Goal: Obtain resource: Obtain resource

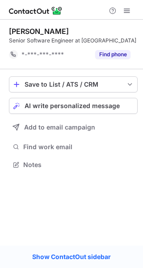
scroll to position [158, 143]
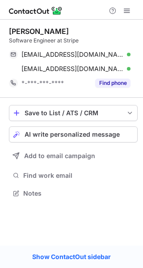
scroll to position [187, 143]
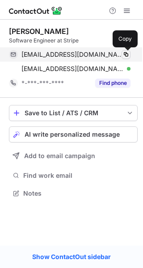
click at [124, 55] on span at bounding box center [125, 54] width 7 height 7
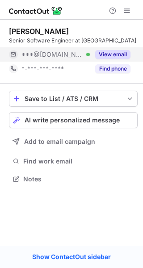
scroll to position [172, 143]
click at [123, 59] on button "View email" at bounding box center [112, 54] width 35 height 9
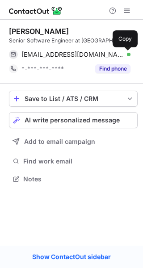
click at [126, 55] on span at bounding box center [125, 54] width 7 height 7
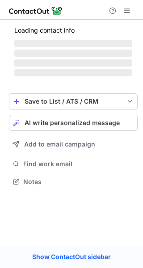
scroll to position [187, 143]
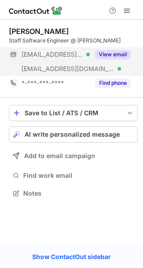
click at [113, 57] on button "View email" at bounding box center [112, 54] width 35 height 9
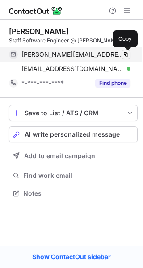
click at [124, 55] on span at bounding box center [125, 54] width 7 height 7
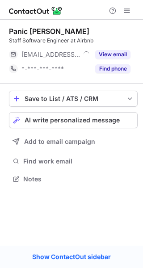
scroll to position [172, 143]
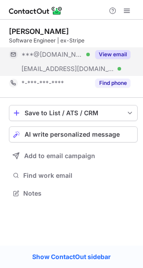
scroll to position [187, 143]
click at [116, 57] on button "View email" at bounding box center [112, 54] width 35 height 9
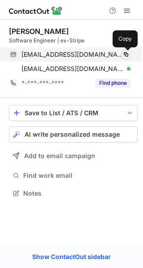
click at [130, 52] on button at bounding box center [126, 54] width 9 height 9
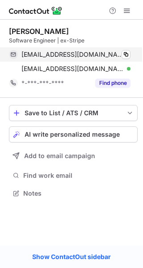
click at [121, 52] on div "julianbrown@gmail.com Verified" at bounding box center [75, 54] width 109 height 8
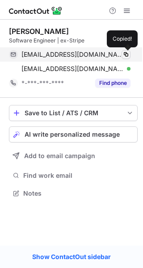
click at [124, 54] on span at bounding box center [125, 54] width 7 height 7
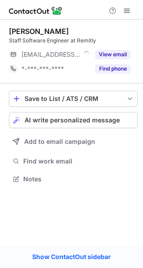
scroll to position [172, 143]
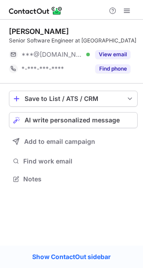
scroll to position [172, 143]
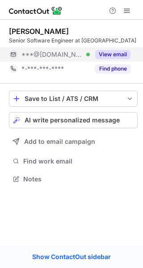
click at [114, 52] on button "View email" at bounding box center [112, 54] width 35 height 9
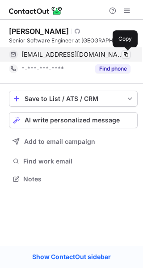
click at [124, 52] on span at bounding box center [125, 54] width 7 height 7
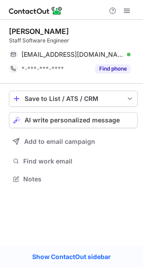
scroll to position [172, 143]
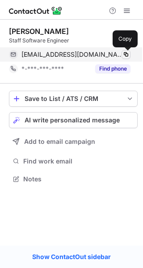
click at [126, 51] on span at bounding box center [125, 54] width 7 height 7
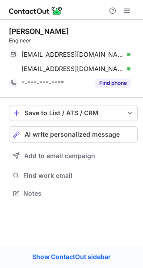
scroll to position [187, 143]
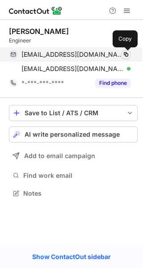
click at [125, 54] on span at bounding box center [125, 54] width 7 height 7
drag, startPoint x: 125, startPoint y: 54, endPoint x: 136, endPoint y: 40, distance: 18.1
click at [125, 53] on span at bounding box center [125, 54] width 7 height 7
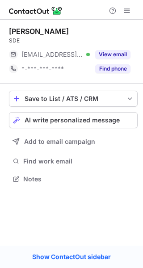
scroll to position [172, 143]
drag, startPoint x: 0, startPoint y: 0, endPoint x: 120, endPoint y: 46, distance: 128.1
click at [114, 69] on div "Ivan Law SDE ***@uci.edu Verified View email *-***-***-**** Find phone" at bounding box center [73, 51] width 129 height 49
click at [120, 46] on div "Ivan Law SDE ***@uci.edu Verified View email *-***-***-**** Find phone" at bounding box center [73, 51] width 129 height 49
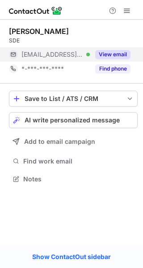
click at [119, 50] on button "View email" at bounding box center [112, 54] width 35 height 9
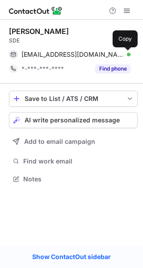
click at [126, 51] on span at bounding box center [125, 54] width 7 height 7
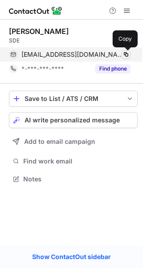
click at [126, 51] on span at bounding box center [125, 54] width 7 height 7
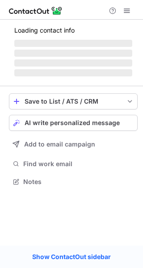
scroll to position [187, 143]
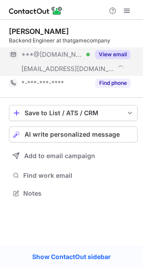
click at [111, 61] on div "View email" at bounding box center [110, 54] width 41 height 14
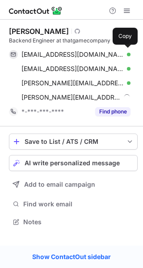
drag, startPoint x: 113, startPoint y: 56, endPoint x: 124, endPoint y: 53, distance: 11.6
click at [120, 53] on div "[EMAIL_ADDRESS][DOMAIN_NAME] Verified" at bounding box center [75, 54] width 109 height 8
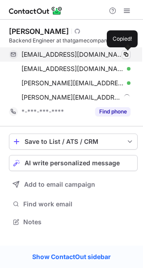
click at [124, 53] on span at bounding box center [125, 54] width 7 height 7
click at [123, 49] on div "uwjeremysimpson@gmail.com Verified Copied!" at bounding box center [70, 54] width 122 height 14
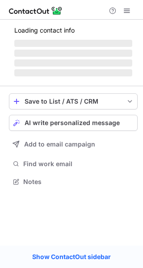
scroll to position [201, 143]
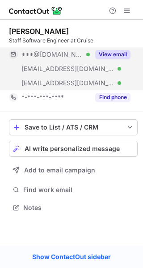
click at [108, 54] on button "View email" at bounding box center [112, 54] width 35 height 9
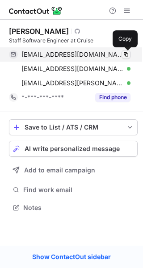
click at [126, 54] on span at bounding box center [125, 54] width 7 height 7
click at [125, 51] on span at bounding box center [125, 54] width 7 height 7
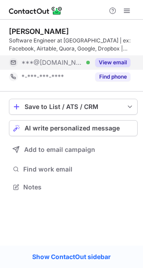
scroll to position [181, 143]
click at [113, 63] on button "View email" at bounding box center [112, 62] width 35 height 9
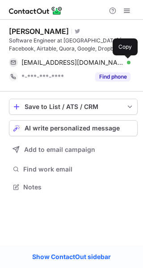
click at [125, 62] on span at bounding box center [125, 62] width 7 height 7
drag, startPoint x: 124, startPoint y: 62, endPoint x: 139, endPoint y: 0, distance: 63.1
click at [125, 61] on span at bounding box center [125, 62] width 7 height 7
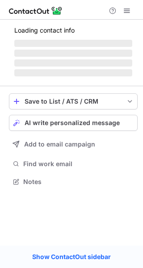
scroll to position [187, 143]
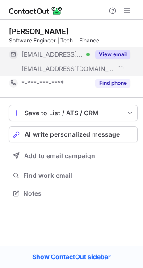
click at [121, 57] on button "View email" at bounding box center [112, 54] width 35 height 9
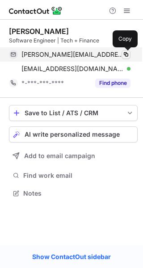
click at [126, 56] on span at bounding box center [125, 54] width 7 height 7
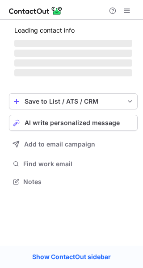
scroll to position [172, 143]
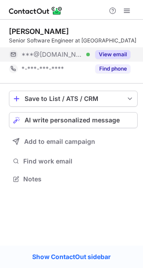
click at [106, 50] on div "View email" at bounding box center [110, 54] width 41 height 14
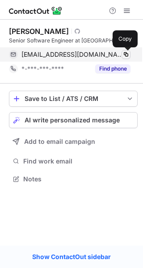
click at [127, 54] on span at bounding box center [125, 54] width 7 height 7
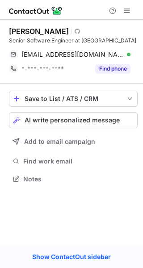
scroll to position [172, 143]
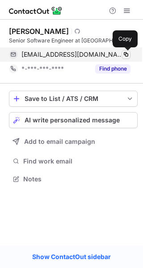
click at [124, 56] on span at bounding box center [125, 54] width 7 height 7
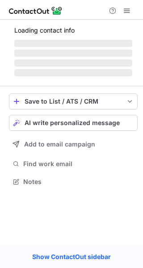
scroll to position [187, 143]
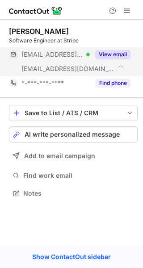
click at [125, 57] on button "View email" at bounding box center [112, 54] width 35 height 9
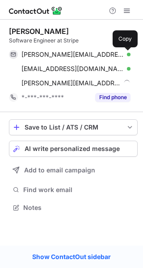
click at [126, 55] on span at bounding box center [125, 54] width 7 height 7
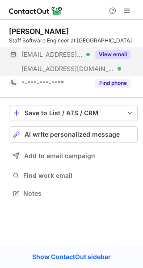
scroll to position [187, 143]
click at [122, 60] on div "View email" at bounding box center [110, 54] width 41 height 14
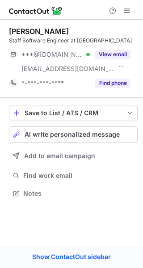
scroll to position [187, 143]
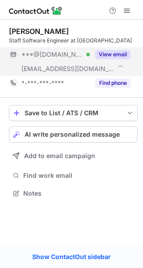
click at [110, 57] on button "View email" at bounding box center [112, 54] width 35 height 9
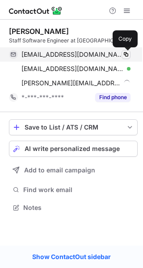
click at [123, 54] on span at bounding box center [125, 54] width 7 height 7
click at [123, 53] on span at bounding box center [125, 54] width 7 height 7
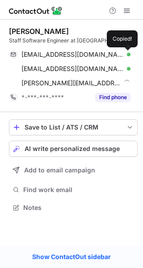
drag, startPoint x: 123, startPoint y: 53, endPoint x: 133, endPoint y: 8, distance: 46.1
click at [124, 51] on span at bounding box center [125, 54] width 7 height 7
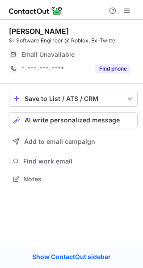
scroll to position [172, 143]
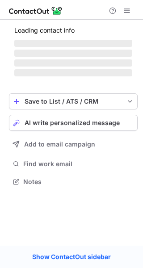
scroll to position [187, 143]
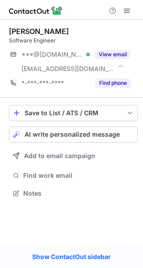
click at [115, 54] on button "View email" at bounding box center [112, 54] width 35 height 9
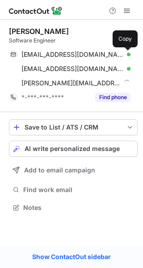
scroll to position [201, 143]
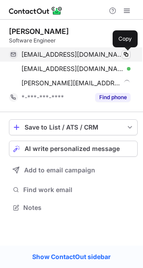
click at [128, 54] on span at bounding box center [125, 54] width 7 height 7
drag, startPoint x: 128, startPoint y: 54, endPoint x: 137, endPoint y: 48, distance: 10.7
click at [130, 50] on div "agmccormick@gmail.com Verified Copied!" at bounding box center [70, 54] width 122 height 14
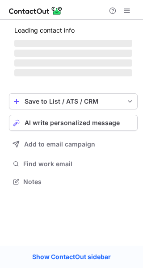
scroll to position [175, 143]
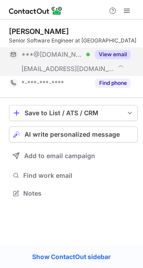
scroll to position [187, 143]
click at [105, 56] on button "View email" at bounding box center [112, 54] width 35 height 9
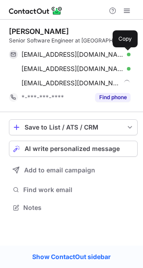
scroll to position [201, 143]
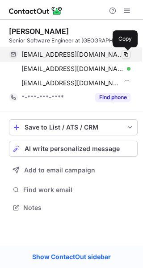
click at [127, 55] on span at bounding box center [125, 54] width 7 height 7
drag, startPoint x: 127, startPoint y: 55, endPoint x: 123, endPoint y: 48, distance: 8.2
click at [126, 53] on span at bounding box center [125, 54] width 7 height 7
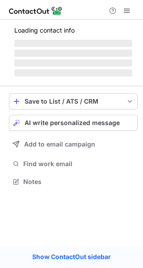
scroll to position [181, 143]
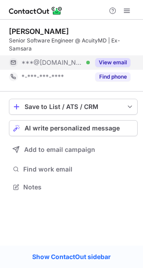
click at [113, 59] on button "View email" at bounding box center [112, 62] width 35 height 9
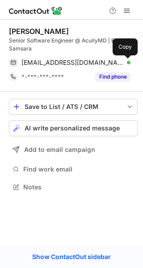
click at [124, 61] on span at bounding box center [125, 62] width 7 height 7
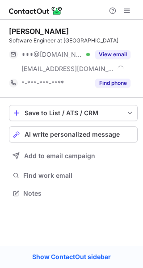
scroll to position [187, 143]
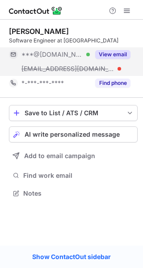
click at [123, 60] on div "View email" at bounding box center [110, 54] width 41 height 14
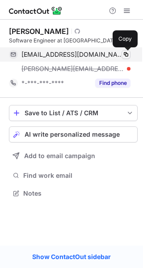
click at [126, 51] on span at bounding box center [125, 54] width 7 height 7
click at [126, 56] on span at bounding box center [125, 54] width 7 height 7
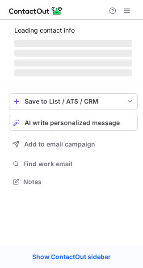
scroll to position [187, 143]
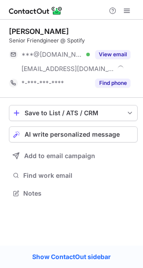
click at [121, 53] on button "View email" at bounding box center [112, 54] width 35 height 9
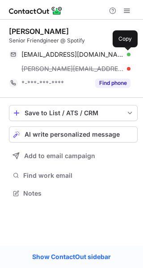
click at [126, 52] on span at bounding box center [125, 54] width 7 height 7
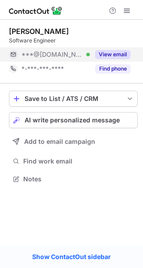
scroll to position [172, 143]
click at [99, 55] on button "View email" at bounding box center [112, 54] width 35 height 9
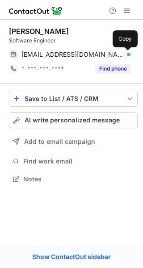
click at [129, 58] on span at bounding box center [125, 54] width 7 height 7
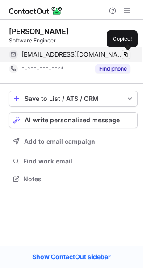
drag, startPoint x: 128, startPoint y: 55, endPoint x: 138, endPoint y: 37, distance: 21.0
click at [128, 54] on span at bounding box center [125, 54] width 7 height 7
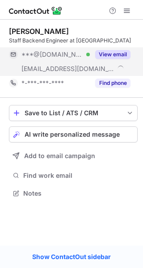
scroll to position [187, 143]
click at [99, 53] on button "View email" at bounding box center [112, 54] width 35 height 9
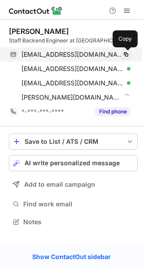
scroll to position [215, 143]
click at [128, 55] on span at bounding box center [125, 54] width 7 height 7
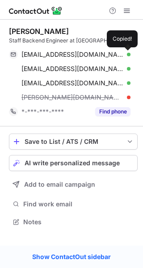
drag, startPoint x: 128, startPoint y: 55, endPoint x: 141, endPoint y: 10, distance: 47.0
click at [128, 53] on span at bounding box center [125, 54] width 7 height 7
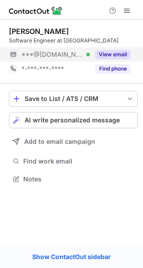
scroll to position [172, 143]
click at [118, 54] on button "View email" at bounding box center [112, 54] width 35 height 9
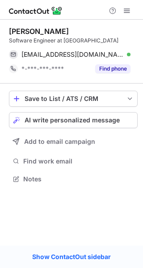
click at [130, 54] on button at bounding box center [126, 54] width 9 height 9
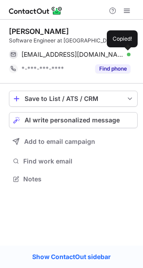
click at [130, 54] on button at bounding box center [126, 54] width 9 height 9
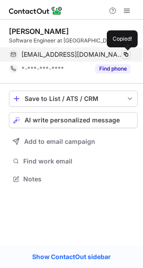
click at [127, 54] on span at bounding box center [125, 54] width 7 height 7
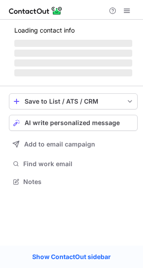
scroll to position [172, 143]
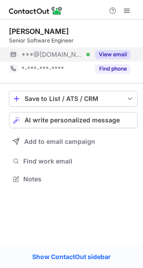
click at [118, 56] on button "View email" at bounding box center [112, 54] width 35 height 9
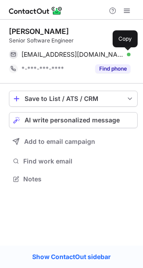
click at [126, 55] on span at bounding box center [125, 54] width 7 height 7
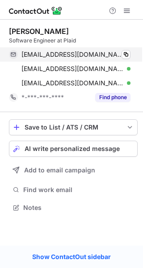
scroll to position [201, 143]
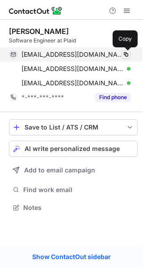
click at [127, 53] on span at bounding box center [125, 54] width 7 height 7
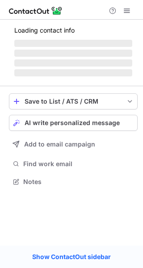
scroll to position [187, 143]
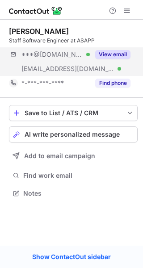
click at [131, 55] on div "***@[DOMAIN_NAME] Verified [EMAIL_ADDRESS][DOMAIN_NAME] Verified View email" at bounding box center [73, 61] width 129 height 29
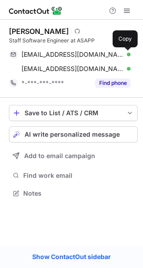
drag, startPoint x: 130, startPoint y: 55, endPoint x: 122, endPoint y: 55, distance: 8.1
click at [130, 55] on button at bounding box center [126, 54] width 9 height 9
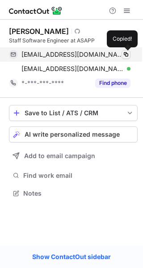
click at [125, 54] on span at bounding box center [125, 54] width 7 height 7
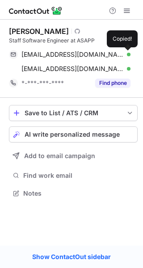
drag, startPoint x: 125, startPoint y: 54, endPoint x: 91, endPoint y: 1, distance: 62.9
click at [125, 52] on span at bounding box center [125, 54] width 7 height 7
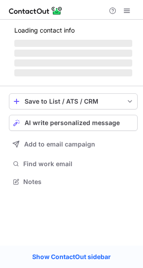
scroll to position [172, 143]
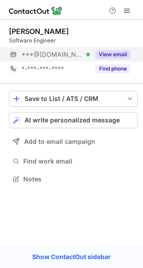
click at [116, 56] on button "View email" at bounding box center [112, 54] width 35 height 9
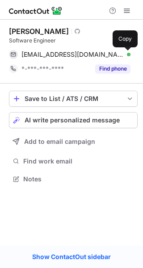
click at [126, 55] on span at bounding box center [125, 54] width 7 height 7
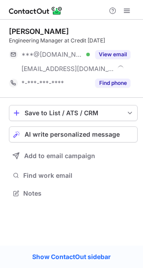
scroll to position [187, 143]
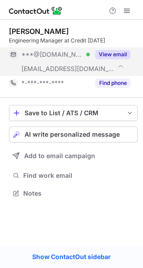
click at [117, 55] on button "View email" at bounding box center [112, 54] width 35 height 9
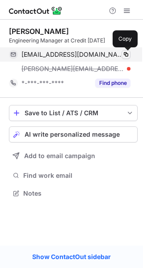
click at [126, 55] on span at bounding box center [125, 54] width 7 height 7
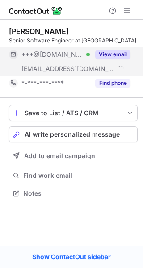
scroll to position [187, 143]
click at [126, 50] on button "View email" at bounding box center [112, 54] width 35 height 9
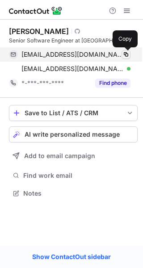
click at [127, 55] on span at bounding box center [125, 54] width 7 height 7
drag, startPoint x: 127, startPoint y: 55, endPoint x: 128, endPoint y: 17, distance: 38.4
click at [128, 54] on span at bounding box center [125, 54] width 7 height 7
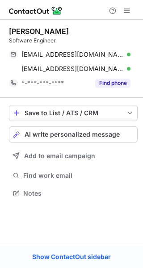
scroll to position [187, 143]
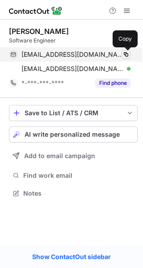
click at [124, 53] on span at bounding box center [125, 54] width 7 height 7
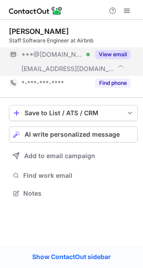
scroll to position [187, 143]
click at [112, 55] on button "View email" at bounding box center [112, 54] width 35 height 9
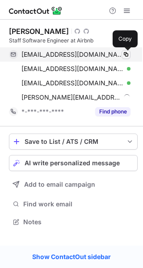
click at [124, 55] on span at bounding box center [125, 54] width 7 height 7
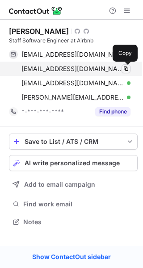
click at [127, 68] on span at bounding box center [125, 68] width 7 height 7
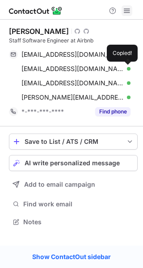
drag, startPoint x: 127, startPoint y: 68, endPoint x: 126, endPoint y: 5, distance: 63.5
click at [126, 64] on button at bounding box center [126, 68] width 9 height 9
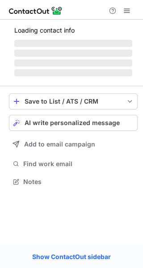
scroll to position [187, 143]
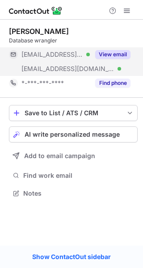
click at [124, 52] on button "View email" at bounding box center [112, 54] width 35 height 9
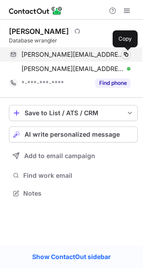
click at [124, 55] on span at bounding box center [125, 54] width 7 height 7
click at [126, 54] on span at bounding box center [125, 54] width 7 height 7
drag, startPoint x: 126, startPoint y: 54, endPoint x: 129, endPoint y: 7, distance: 46.5
click at [126, 53] on span at bounding box center [125, 54] width 7 height 7
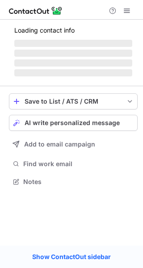
scroll to position [172, 143]
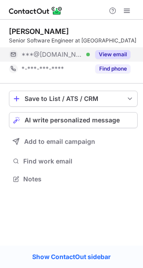
click at [118, 51] on button "View email" at bounding box center [112, 54] width 35 height 9
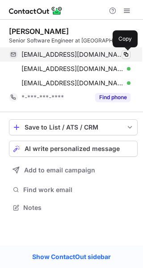
click at [126, 53] on span at bounding box center [125, 54] width 7 height 7
drag, startPoint x: 126, startPoint y: 53, endPoint x: 125, endPoint y: 37, distance: 16.1
click at [127, 53] on span at bounding box center [125, 54] width 7 height 7
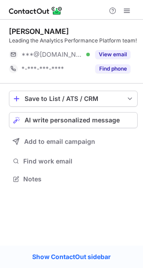
scroll to position [172, 143]
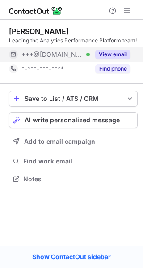
click at [118, 49] on div "View email" at bounding box center [110, 54] width 41 height 14
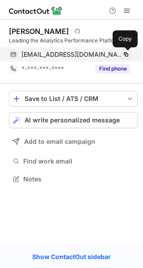
click at [123, 53] on span at bounding box center [125, 54] width 7 height 7
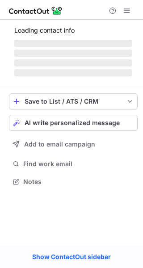
scroll to position [172, 143]
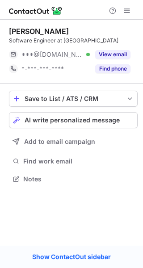
click at [121, 55] on button "View email" at bounding box center [112, 54] width 35 height 9
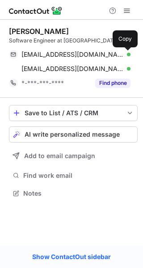
scroll to position [187, 143]
click at [122, 55] on button at bounding box center [126, 54] width 9 height 9
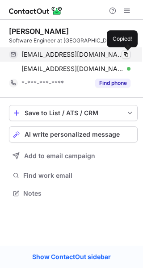
click at [123, 54] on span at bounding box center [125, 54] width 7 height 7
drag, startPoint x: 123, startPoint y: 54, endPoint x: 126, endPoint y: 0, distance: 53.7
click at [126, 50] on button at bounding box center [126, 54] width 9 height 9
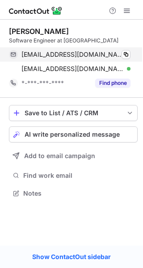
scroll to position [187, 143]
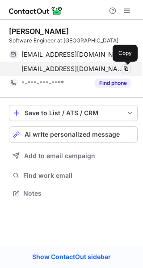
click at [126, 67] on span at bounding box center [125, 68] width 7 height 7
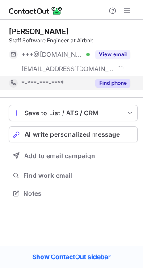
scroll to position [187, 143]
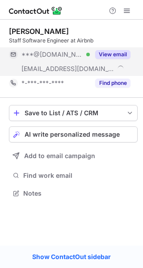
click at [100, 55] on button "View email" at bounding box center [112, 54] width 35 height 9
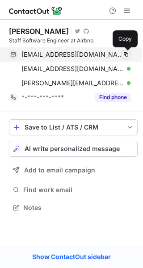
click at [122, 54] on span at bounding box center [125, 54] width 7 height 7
click at [126, 53] on span at bounding box center [125, 54] width 7 height 7
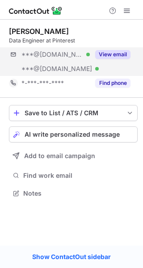
scroll to position [187, 143]
click at [113, 57] on button "View email" at bounding box center [112, 54] width 35 height 9
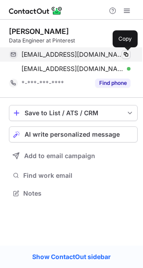
drag, startPoint x: 127, startPoint y: 50, endPoint x: 122, endPoint y: 55, distance: 6.3
click at [126, 52] on span at bounding box center [125, 54] width 7 height 7
click at [122, 55] on span at bounding box center [125, 54] width 7 height 7
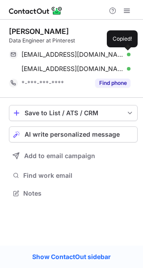
drag, startPoint x: 122, startPoint y: 55, endPoint x: 139, endPoint y: 25, distance: 34.6
click at [123, 51] on span at bounding box center [125, 54] width 7 height 7
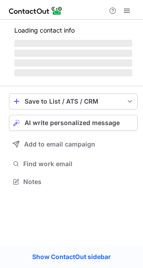
scroll to position [187, 143]
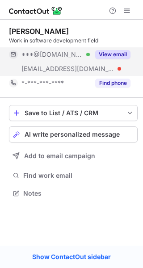
click at [118, 56] on button "View email" at bounding box center [112, 54] width 35 height 9
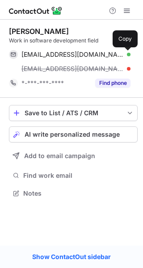
click at [124, 55] on span at bounding box center [125, 54] width 7 height 7
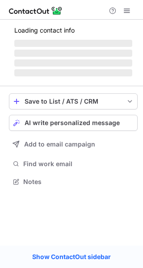
scroll to position [164, 143]
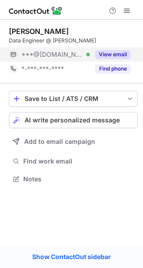
click at [107, 48] on div "View email" at bounding box center [110, 54] width 41 height 14
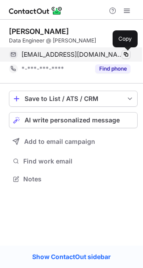
click at [126, 52] on span at bounding box center [125, 54] width 7 height 7
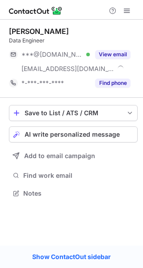
scroll to position [187, 143]
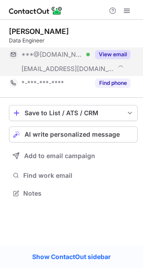
click at [118, 53] on button "View email" at bounding box center [112, 54] width 35 height 9
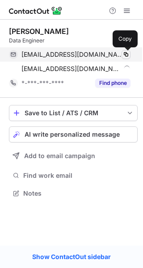
click at [126, 55] on span at bounding box center [125, 54] width 7 height 7
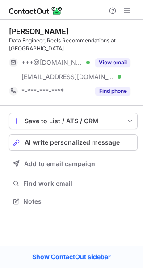
scroll to position [187, 143]
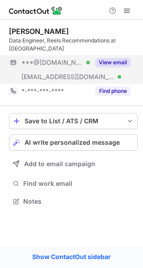
click at [124, 58] on button "View email" at bounding box center [112, 62] width 35 height 9
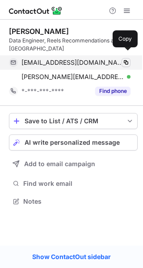
click at [127, 59] on span at bounding box center [125, 62] width 7 height 7
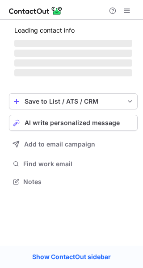
scroll to position [187, 143]
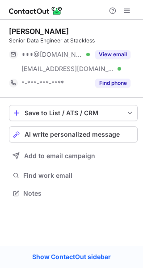
click at [115, 53] on button "View email" at bounding box center [112, 54] width 35 height 9
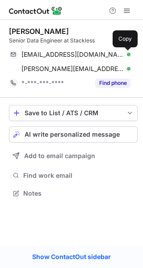
click at [125, 53] on span at bounding box center [125, 54] width 7 height 7
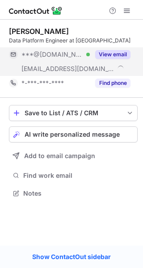
scroll to position [187, 143]
click at [124, 61] on div "View email" at bounding box center [110, 54] width 41 height 14
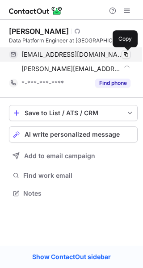
click at [126, 55] on span at bounding box center [125, 54] width 7 height 7
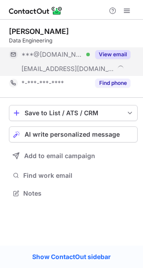
scroll to position [187, 143]
click at [116, 53] on button "View email" at bounding box center [112, 54] width 35 height 9
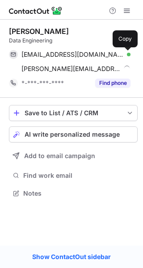
click at [125, 54] on span at bounding box center [125, 54] width 7 height 7
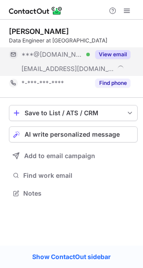
scroll to position [187, 143]
click at [113, 59] on button "View email" at bounding box center [112, 54] width 35 height 9
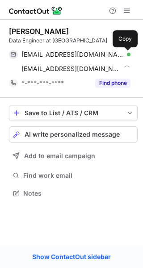
click at [122, 57] on span at bounding box center [125, 54] width 7 height 7
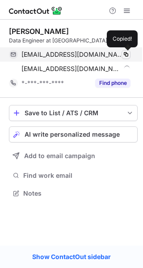
click at [126, 55] on span at bounding box center [125, 54] width 7 height 7
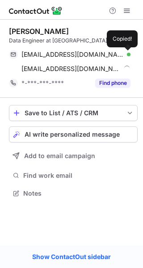
drag, startPoint x: 126, startPoint y: 55, endPoint x: 126, endPoint y: 0, distance: 54.5
click at [126, 51] on span at bounding box center [125, 54] width 7 height 7
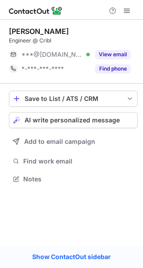
scroll to position [172, 143]
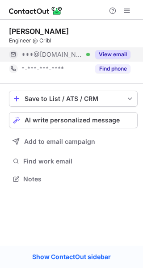
click at [123, 51] on button "View email" at bounding box center [112, 54] width 35 height 9
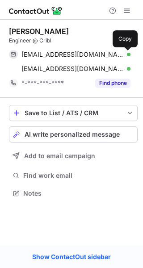
click at [124, 52] on span at bounding box center [125, 54] width 7 height 7
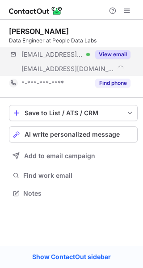
scroll to position [187, 143]
click at [120, 57] on button "View email" at bounding box center [112, 54] width 35 height 9
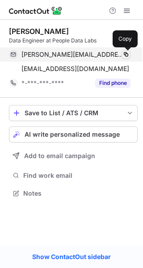
click at [127, 54] on span at bounding box center [125, 54] width 7 height 7
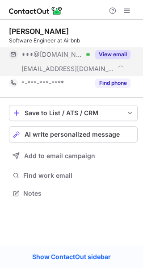
scroll to position [187, 143]
click at [119, 51] on button "View email" at bounding box center [112, 54] width 35 height 9
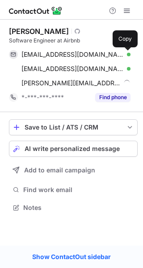
scroll to position [201, 143]
click at [122, 54] on button at bounding box center [126, 54] width 9 height 9
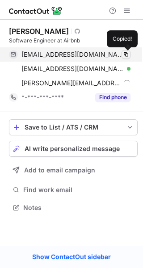
click at [126, 53] on span at bounding box center [125, 54] width 7 height 7
drag, startPoint x: 126, startPoint y: 53, endPoint x: 100, endPoint y: 3, distance: 56.8
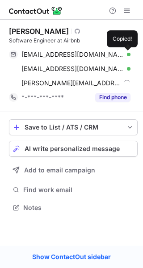
click at [127, 52] on span at bounding box center [125, 54] width 7 height 7
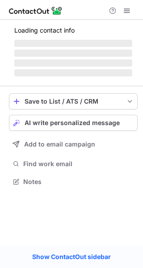
scroll to position [195, 143]
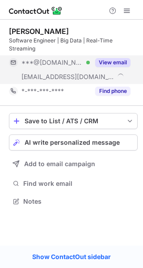
click at [111, 61] on button "View email" at bounding box center [112, 62] width 35 height 9
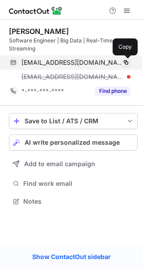
click at [126, 61] on span at bounding box center [125, 62] width 7 height 7
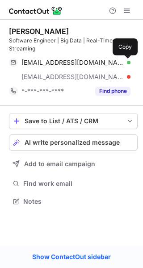
drag, startPoint x: 126, startPoint y: 61, endPoint x: 110, endPoint y: 2, distance: 60.5
click at [124, 57] on div "awahndingwan@gmail.com Verified Copy" at bounding box center [70, 62] width 122 height 14
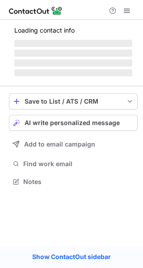
scroll to position [187, 143]
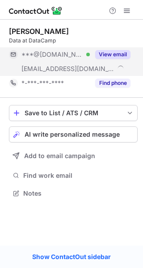
click at [104, 56] on button "View email" at bounding box center [112, 54] width 35 height 9
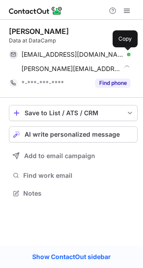
click at [123, 56] on span at bounding box center [125, 54] width 7 height 7
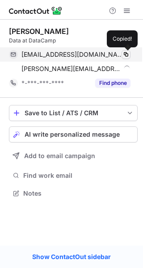
click at [126, 55] on span at bounding box center [125, 54] width 7 height 7
drag, startPoint x: 126, startPoint y: 55, endPoint x: 123, endPoint y: 14, distance: 41.2
click at [126, 51] on span at bounding box center [125, 54] width 7 height 7
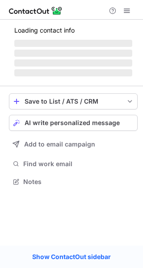
scroll to position [172, 143]
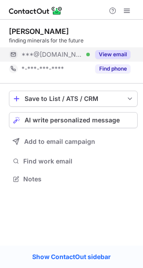
click at [125, 50] on button "View email" at bounding box center [112, 54] width 35 height 9
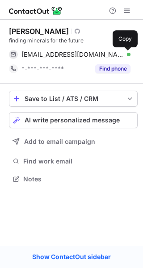
click at [128, 51] on span at bounding box center [125, 54] width 7 height 7
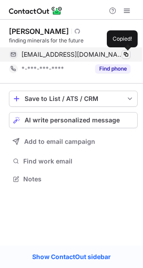
click at [127, 51] on span at bounding box center [125, 54] width 7 height 7
drag, startPoint x: 127, startPoint y: 51, endPoint x: 127, endPoint y: 2, distance: 49.2
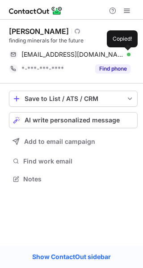
click at [127, 50] on button at bounding box center [126, 54] width 9 height 9
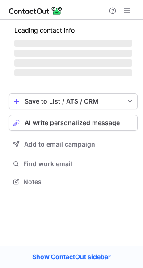
scroll to position [172, 143]
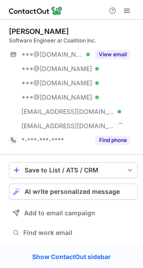
scroll to position [244, 137]
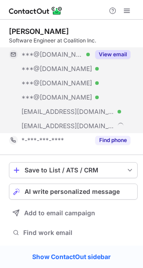
click at [118, 56] on button "View email" at bounding box center [112, 54] width 35 height 9
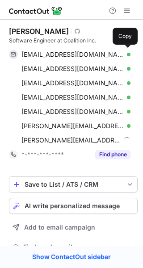
scroll to position [258, 137]
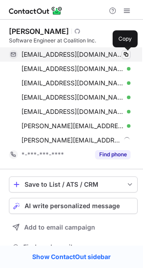
click at [124, 54] on span at bounding box center [125, 54] width 7 height 7
drag, startPoint x: 124, startPoint y: 54, endPoint x: 140, endPoint y: 4, distance: 53.0
click at [124, 54] on span at bounding box center [125, 54] width 7 height 7
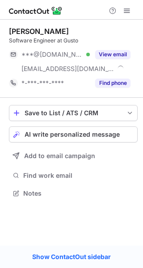
scroll to position [187, 143]
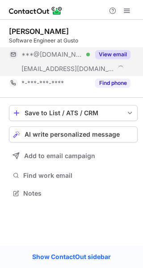
click at [102, 54] on button "View email" at bounding box center [112, 54] width 35 height 9
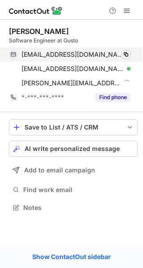
scroll to position [201, 143]
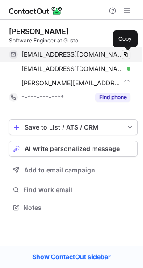
click at [127, 54] on span at bounding box center [125, 54] width 7 height 7
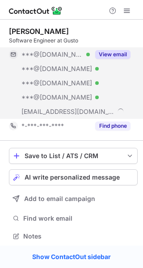
scroll to position [230, 137]
click at [113, 51] on button "View email" at bounding box center [112, 54] width 35 height 9
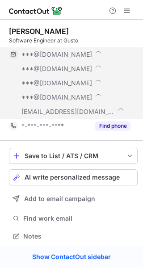
scroll to position [287, 137]
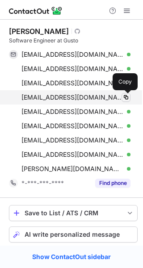
click at [129, 95] on span at bounding box center [125, 97] width 7 height 7
click at [126, 96] on span at bounding box center [125, 97] width 7 height 7
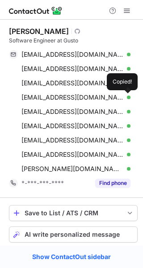
drag, startPoint x: 126, startPoint y: 96, endPoint x: 109, endPoint y: 0, distance: 97.3
click at [126, 94] on span at bounding box center [125, 97] width 7 height 7
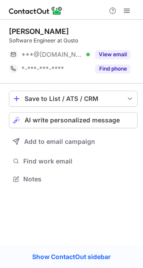
scroll to position [172, 143]
click at [112, 46] on div "Shirley L. Software Engineer at Gusto ***@gmail.com Verified View email *-***-*…" at bounding box center [73, 51] width 129 height 49
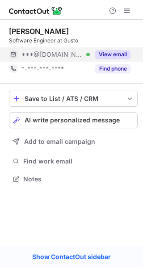
click at [113, 59] on button "View email" at bounding box center [112, 54] width 35 height 9
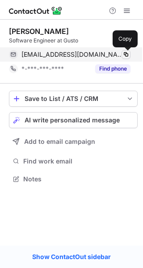
click at [126, 55] on span at bounding box center [125, 54] width 7 height 7
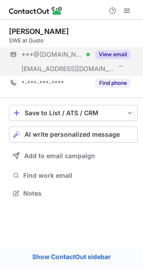
scroll to position [187, 143]
click at [108, 59] on button "View email" at bounding box center [112, 54] width 35 height 9
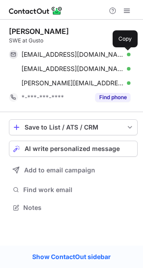
scroll to position [201, 143]
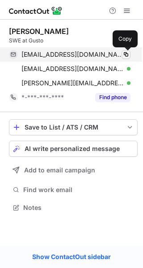
click at [126, 55] on span at bounding box center [125, 54] width 7 height 7
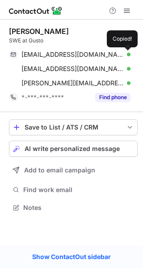
drag, startPoint x: 126, startPoint y: 55, endPoint x: 142, endPoint y: 13, distance: 45.1
click at [126, 54] on span at bounding box center [125, 54] width 7 height 7
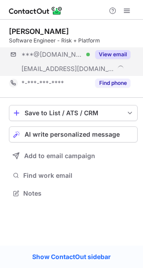
scroll to position [187, 143]
click at [120, 56] on button "View email" at bounding box center [112, 54] width 35 height 9
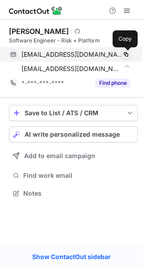
click at [127, 56] on span at bounding box center [125, 54] width 7 height 7
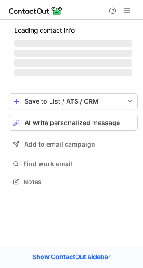
scroll to position [181, 143]
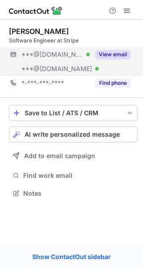
click at [115, 59] on div "View email" at bounding box center [110, 54] width 41 height 14
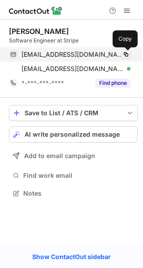
click at [126, 52] on span at bounding box center [125, 54] width 7 height 7
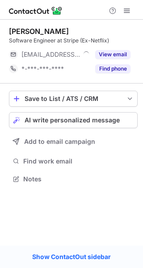
scroll to position [172, 143]
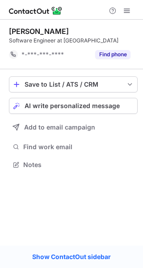
scroll to position [158, 143]
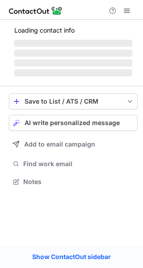
scroll to position [187, 143]
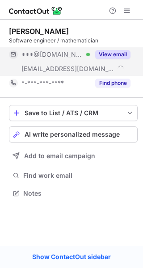
click at [115, 48] on div "View email" at bounding box center [110, 54] width 41 height 14
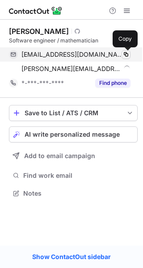
click at [125, 52] on span at bounding box center [125, 54] width 7 height 7
click at [124, 52] on span at bounding box center [125, 54] width 7 height 7
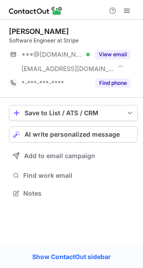
scroll to position [187, 143]
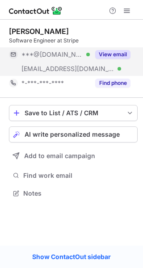
click at [119, 58] on button "View email" at bounding box center [112, 54] width 35 height 9
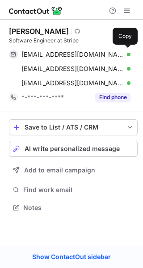
scroll to position [201, 143]
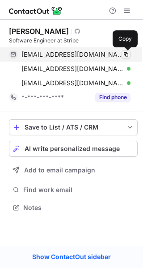
click at [125, 54] on span at bounding box center [125, 54] width 7 height 7
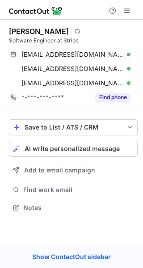
scroll to position [201, 143]
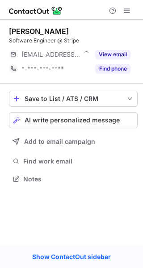
scroll to position [172, 143]
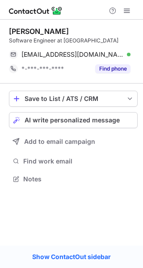
scroll to position [172, 143]
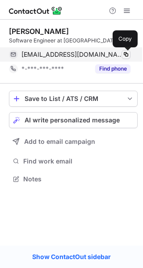
click at [130, 53] on button at bounding box center [126, 54] width 9 height 9
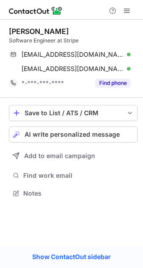
scroll to position [187, 143]
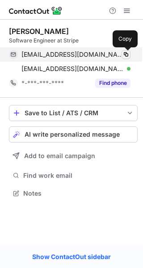
click at [123, 54] on span at bounding box center [125, 54] width 7 height 7
click at [129, 53] on span at bounding box center [125, 54] width 7 height 7
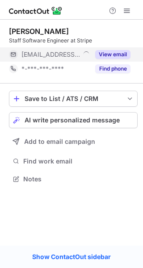
scroll to position [172, 143]
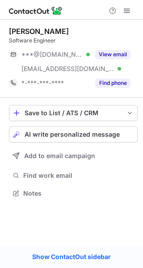
scroll to position [187, 143]
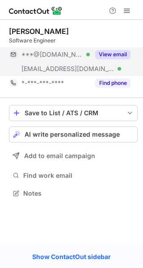
click at [106, 54] on button "View email" at bounding box center [112, 54] width 35 height 9
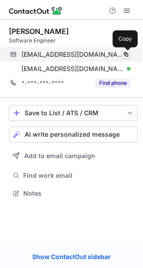
click at [126, 56] on span at bounding box center [125, 54] width 7 height 7
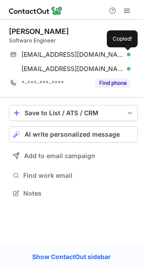
drag, startPoint x: 125, startPoint y: 56, endPoint x: 132, endPoint y: 4, distance: 52.8
click at [124, 54] on span at bounding box center [125, 54] width 7 height 7
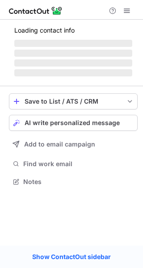
scroll to position [187, 143]
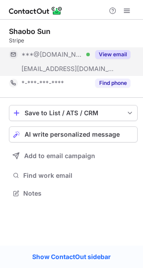
click at [105, 59] on div "View email" at bounding box center [110, 54] width 41 height 14
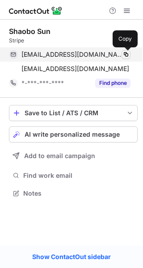
click at [124, 53] on span at bounding box center [125, 54] width 7 height 7
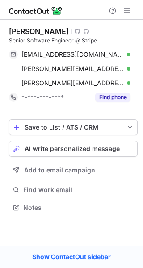
scroll to position [201, 143]
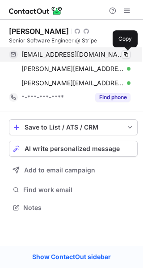
click at [126, 55] on span at bounding box center [125, 54] width 7 height 7
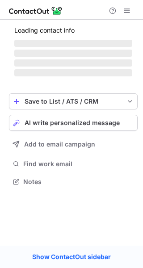
scroll to position [201, 143]
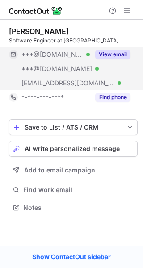
click at [112, 56] on button "View email" at bounding box center [112, 54] width 35 height 9
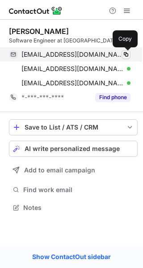
click at [125, 56] on span at bounding box center [125, 54] width 7 height 7
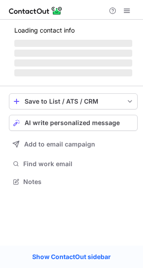
scroll to position [172, 143]
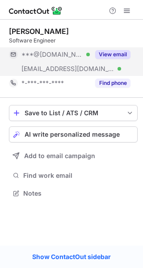
click at [118, 55] on button "View email" at bounding box center [112, 54] width 35 height 9
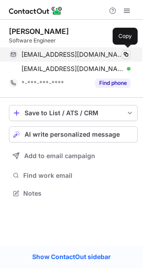
click at [123, 54] on span at bounding box center [125, 54] width 7 height 7
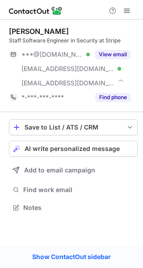
scroll to position [201, 143]
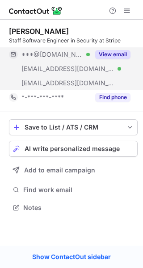
click at [116, 66] on div "***@[DOMAIN_NAME] Verified [EMAIL_ADDRESS][DOMAIN_NAME] Verified [EMAIL_ADDRESS…" at bounding box center [73, 68] width 129 height 43
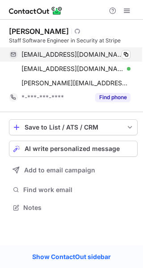
click at [130, 52] on div "[EMAIL_ADDRESS][DOMAIN_NAME] Verified Copied!" at bounding box center [70, 54] width 122 height 14
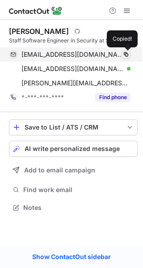
click at [130, 52] on button at bounding box center [126, 54] width 9 height 9
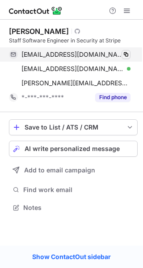
click at [126, 55] on span at bounding box center [125, 54] width 7 height 7
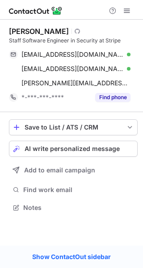
drag, startPoint x: 126, startPoint y: 55, endPoint x: 120, endPoint y: 30, distance: 25.4
click at [126, 54] on span at bounding box center [125, 54] width 7 height 7
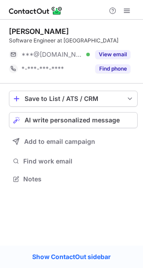
scroll to position [172, 143]
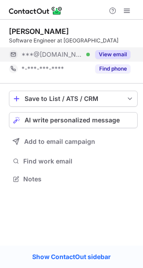
click at [116, 61] on div "View email" at bounding box center [110, 54] width 41 height 14
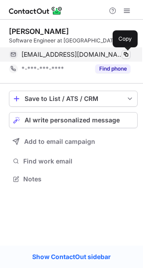
click at [128, 57] on span at bounding box center [125, 54] width 7 height 7
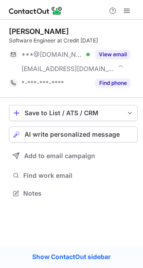
scroll to position [187, 143]
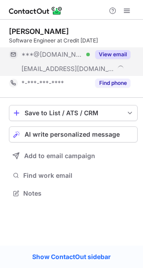
click at [110, 51] on button "View email" at bounding box center [112, 54] width 35 height 9
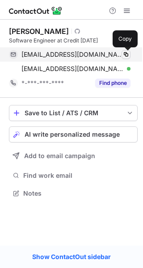
click at [129, 55] on span at bounding box center [125, 54] width 7 height 7
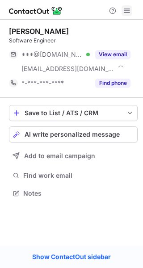
scroll to position [187, 143]
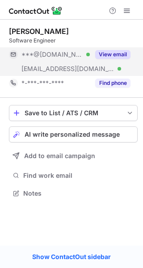
click at [111, 53] on button "View email" at bounding box center [112, 54] width 35 height 9
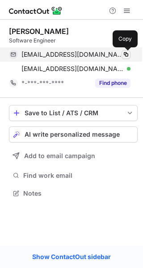
click at [125, 52] on span at bounding box center [125, 54] width 7 height 7
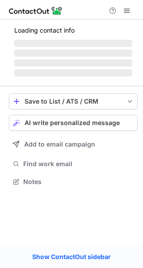
scroll to position [181, 143]
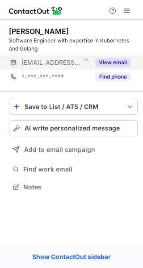
drag, startPoint x: 115, startPoint y: 71, endPoint x: 128, endPoint y: 62, distance: 15.7
click at [118, 84] on div "[PERSON_NAME] Software Engineer with expertise in Kubernetes and [PERSON_NAME] …" at bounding box center [73, 56] width 129 height 72
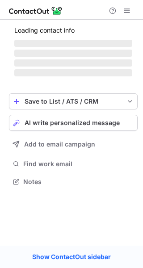
scroll to position [187, 143]
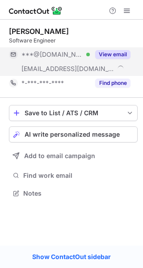
click at [115, 56] on button "View email" at bounding box center [112, 54] width 35 height 9
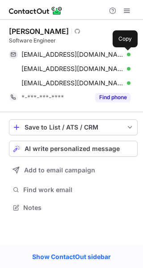
scroll to position [201, 143]
click at [126, 55] on span at bounding box center [125, 54] width 7 height 7
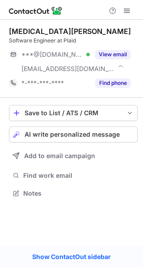
scroll to position [187, 143]
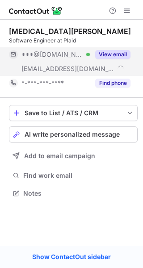
click at [115, 52] on button "View email" at bounding box center [112, 54] width 35 height 9
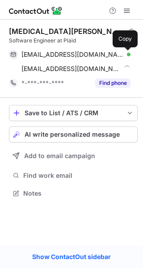
click at [126, 53] on span at bounding box center [125, 54] width 7 height 7
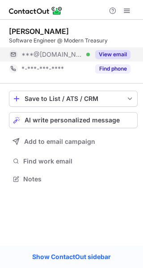
scroll to position [172, 143]
click at [99, 57] on button "View email" at bounding box center [112, 54] width 35 height 9
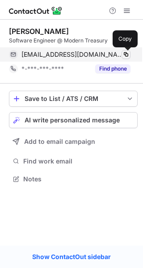
click at [129, 54] on span at bounding box center [125, 54] width 7 height 7
